Goal: Use online tool/utility: Utilize a website feature to perform a specific function

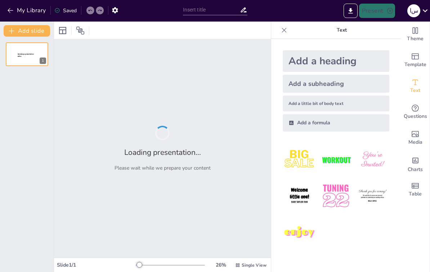
type input "New Sendsteps"
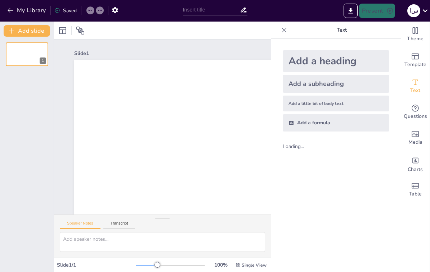
scroll to position [2, 0]
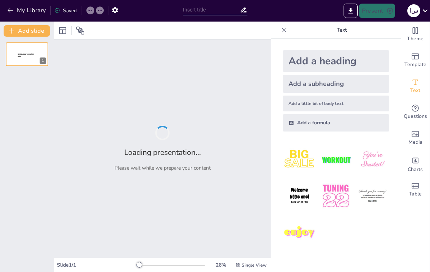
type input "Imported _السنة_النبوية_تعريفها_منزلتها_حجيتها_1.pptx"
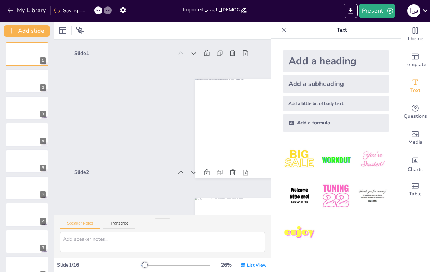
click at [282, 30] on icon at bounding box center [283, 30] width 7 height 7
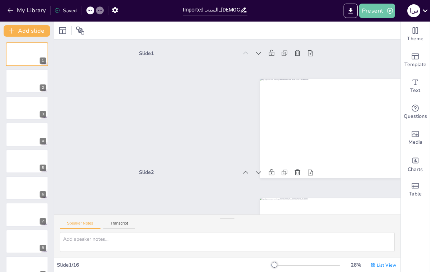
click at [376, 14] on button "Present" at bounding box center [377, 11] width 36 height 14
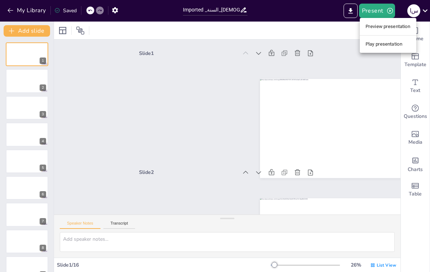
click at [350, 14] on div at bounding box center [215, 136] width 430 height 272
click at [391, 10] on icon "button" at bounding box center [389, 10] width 7 height 7
click at [416, 12] on div at bounding box center [215, 136] width 430 height 272
click at [411, 12] on div "س ا" at bounding box center [413, 10] width 13 height 13
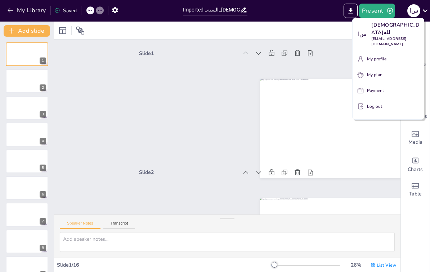
click at [427, 12] on div at bounding box center [215, 136] width 430 height 272
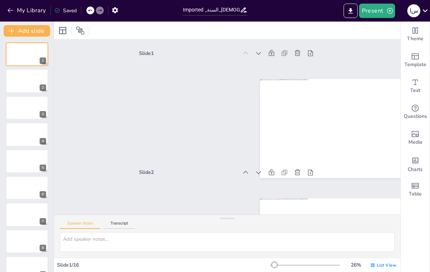
click at [427, 11] on icon at bounding box center [425, 11] width 10 height 10
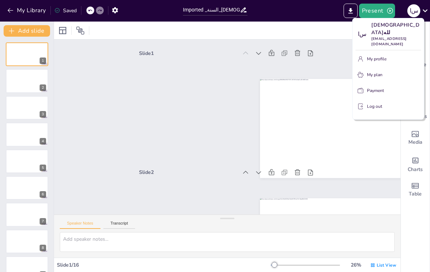
click at [118, 10] on div at bounding box center [215, 136] width 430 height 272
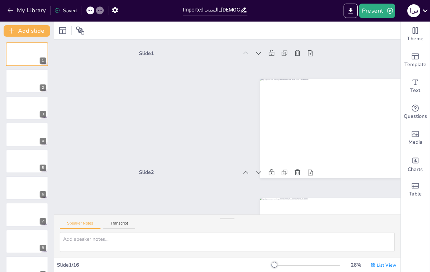
click at [116, 11] on icon "button" at bounding box center [115, 10] width 8 height 8
click at [37, 140] on div at bounding box center [27, 135] width 42 height 24
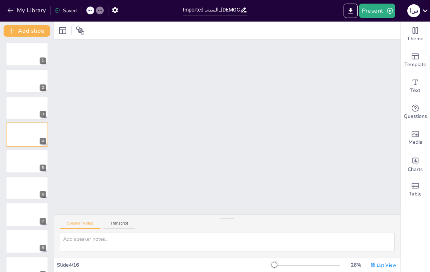
scroll to position [359, 0]
click at [31, 165] on div at bounding box center [27, 162] width 42 height 24
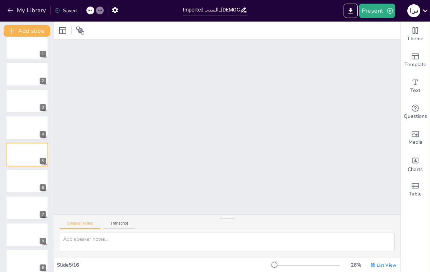
click at [28, 182] on div at bounding box center [27, 181] width 42 height 24
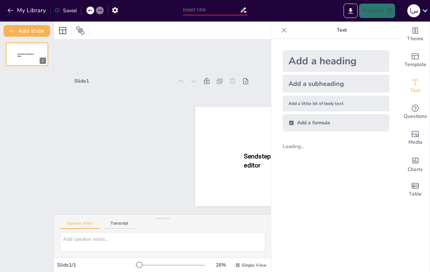
scroll to position [2, 0]
type input "New Sendsteps"
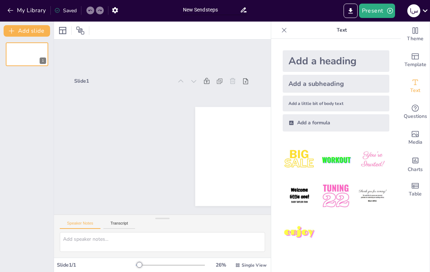
click at [239, 8] on input "New Sendsteps" at bounding box center [211, 10] width 57 height 10
click at [246, 6] on icon at bounding box center [244, 10] width 8 height 8
click at [153, 176] on div "Slide 1" at bounding box center [162, 131] width 176 height 111
